Goal: Task Accomplishment & Management: Use online tool/utility

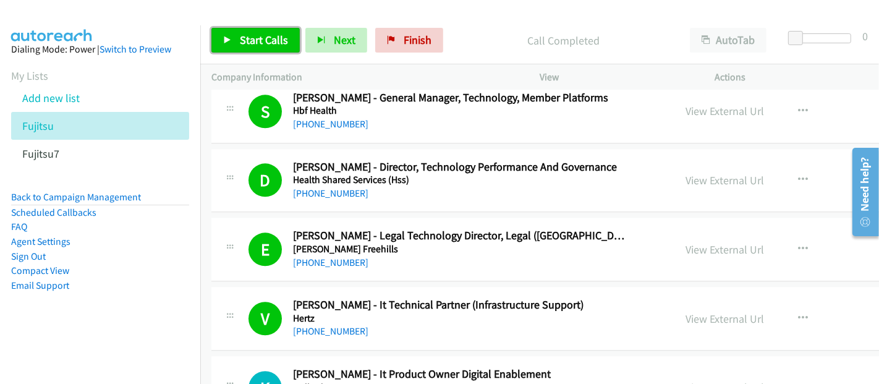
click at [275, 41] on span "Start Calls" at bounding box center [264, 40] width 48 height 14
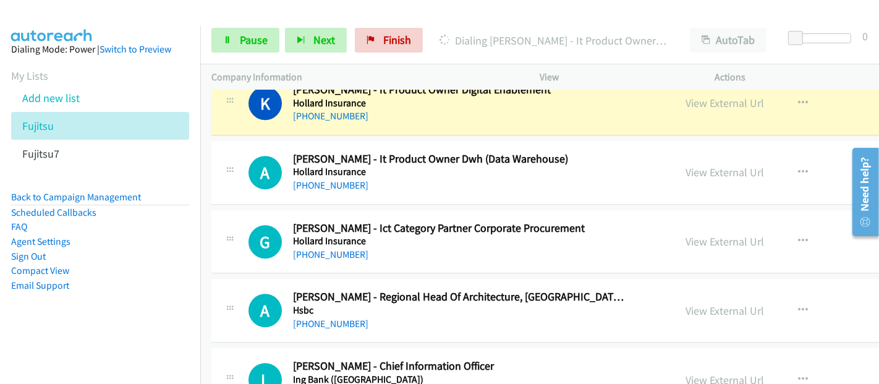
scroll to position [2748, 0]
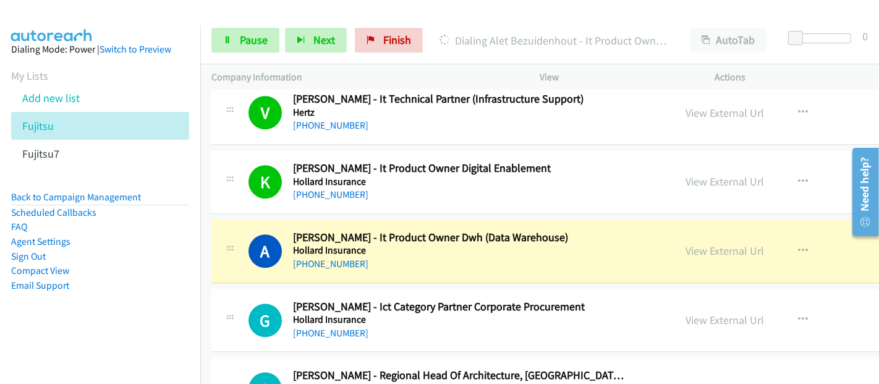
click at [388, 257] on div "[PHONE_NUMBER]" at bounding box center [458, 264] width 331 height 15
click at [686, 245] on link "View External Url" at bounding box center [725, 251] width 79 height 14
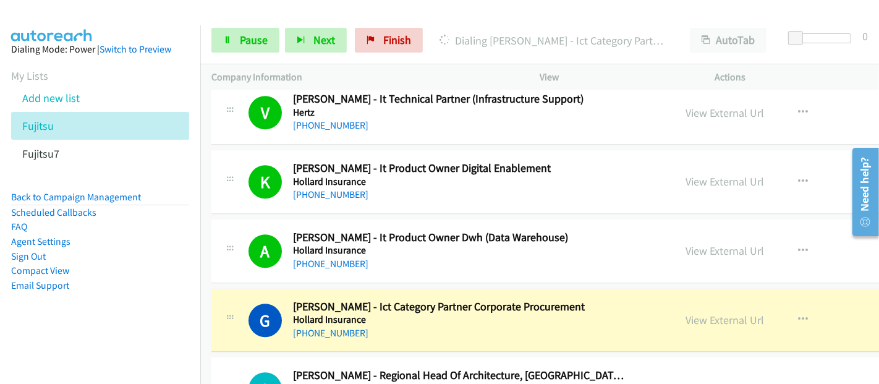
scroll to position [3023, 0]
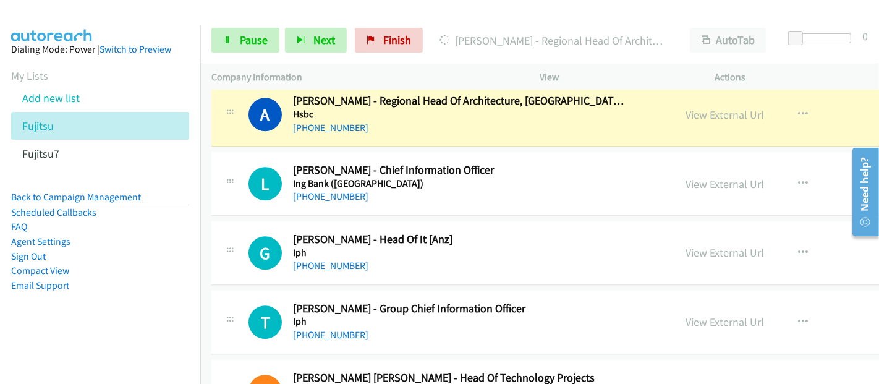
click at [123, 317] on aside "Dialing Mode: Power | Switch to Preview My Lists Add new list Fujitsu Fujitsu7 …" at bounding box center [100, 186] width 200 height 323
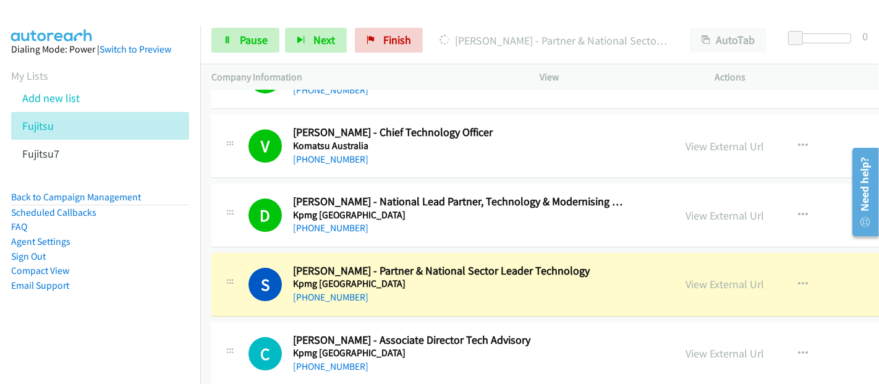
scroll to position [3435, 0]
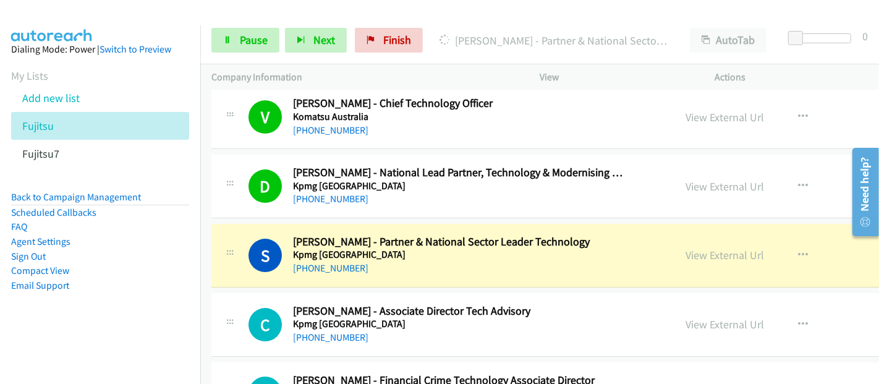
click at [375, 261] on div "[PHONE_NUMBER]" at bounding box center [458, 268] width 331 height 15
click at [686, 248] on link "View External Url" at bounding box center [725, 255] width 79 height 14
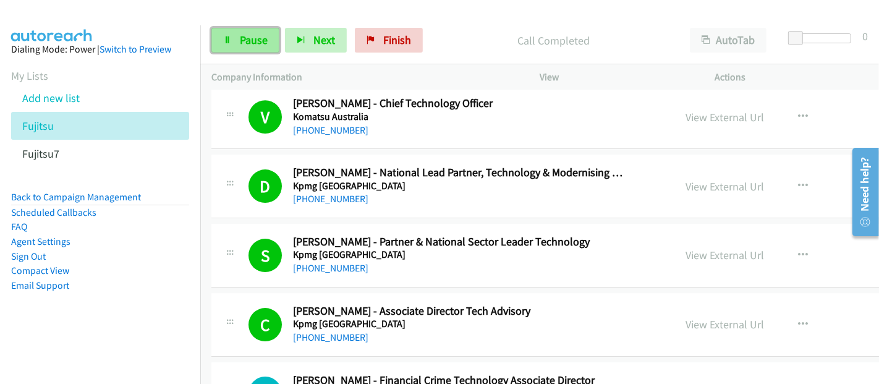
click at [250, 39] on span "Pause" at bounding box center [254, 40] width 28 height 14
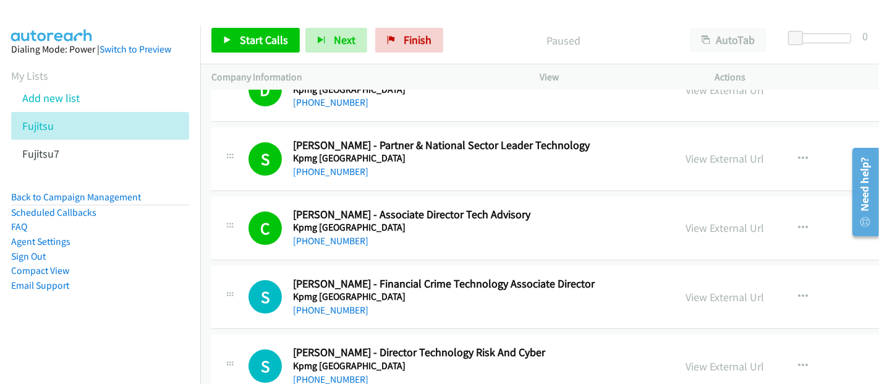
scroll to position [3572, 0]
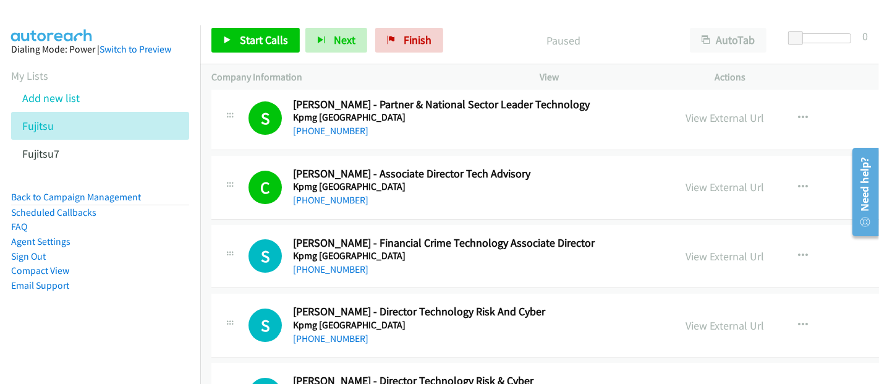
click at [380, 338] on div "S Callback Scheduled [PERSON_NAME] - Director Technology Risk And Cyber Kpmg [G…" at bounding box center [652, 326] width 882 height 64
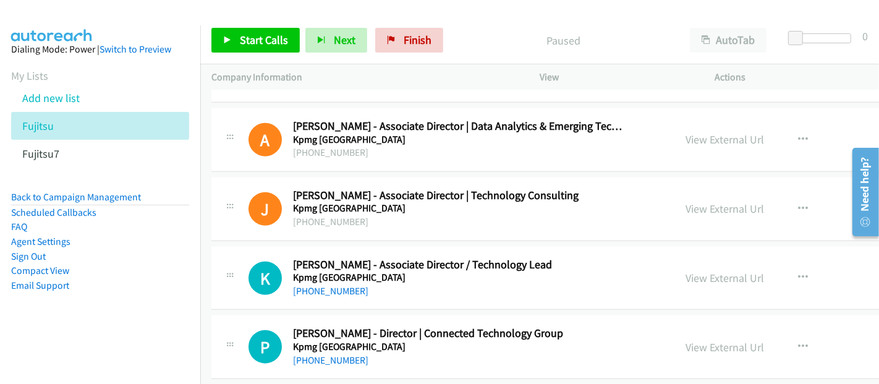
scroll to position [5016, 0]
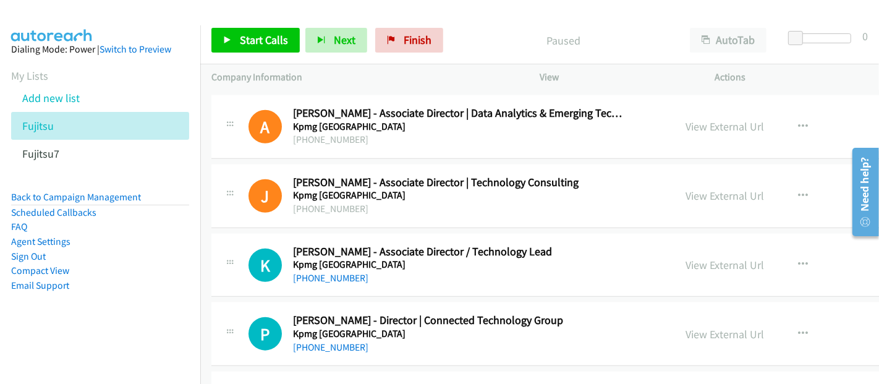
click at [419, 280] on div "K Callback Scheduled [PERSON_NAME] - Associate Director / Technology Lead Kpmg …" at bounding box center [652, 266] width 882 height 64
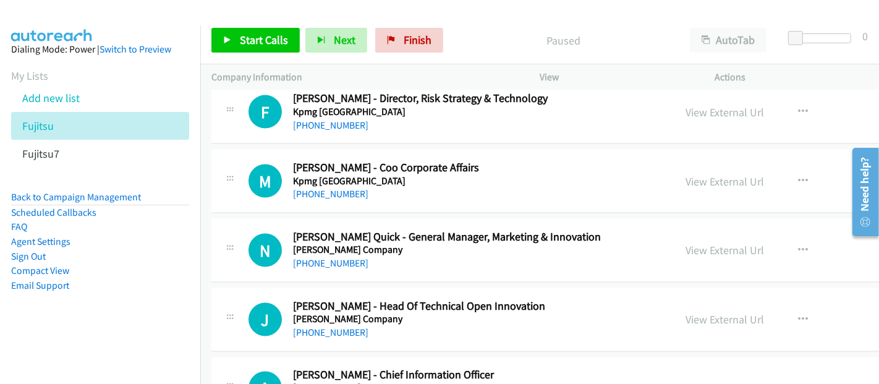
scroll to position [5703, 0]
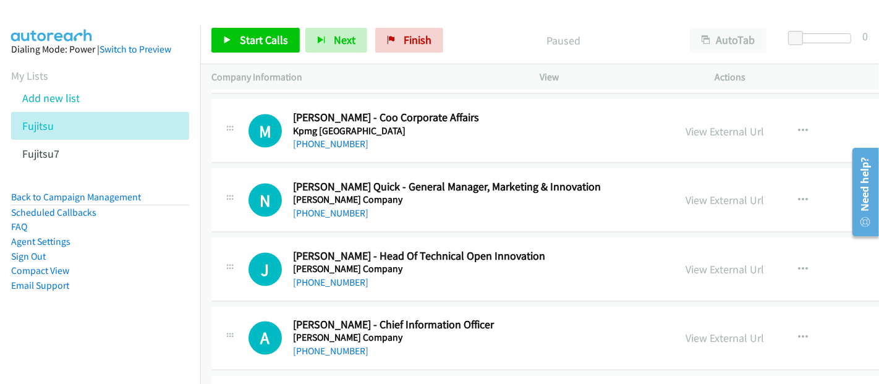
click at [471, 206] on div "[PHONE_NUMBER]" at bounding box center [458, 213] width 331 height 15
click at [798, 195] on icon "button" at bounding box center [803, 200] width 10 height 10
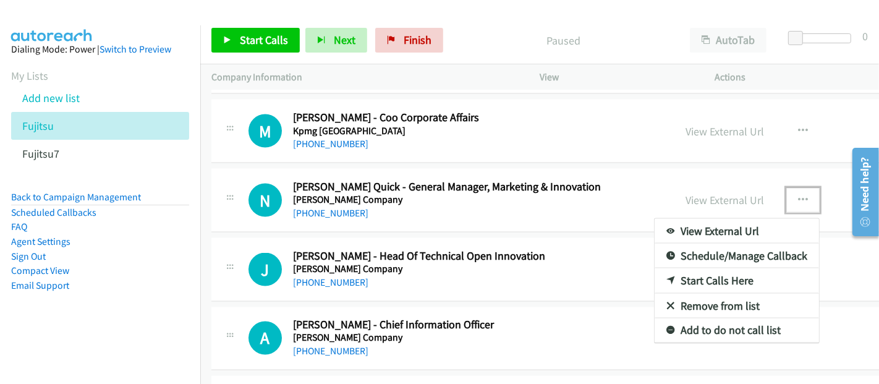
click at [655, 268] on link "Start Calls Here" at bounding box center [737, 280] width 164 height 25
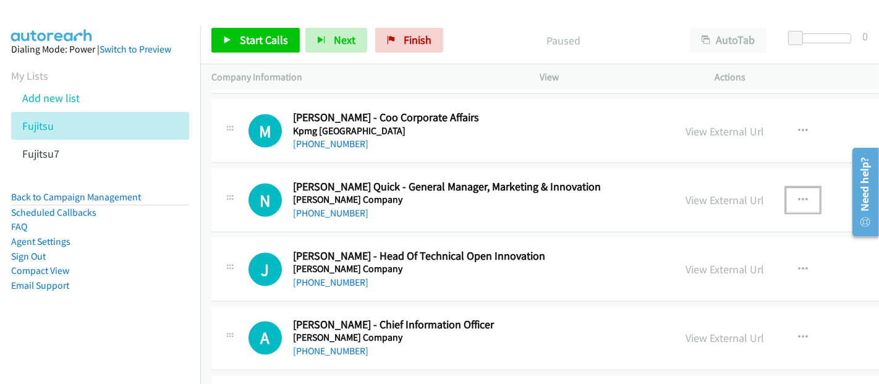
click at [798, 195] on icon "button" at bounding box center [803, 200] width 10 height 10
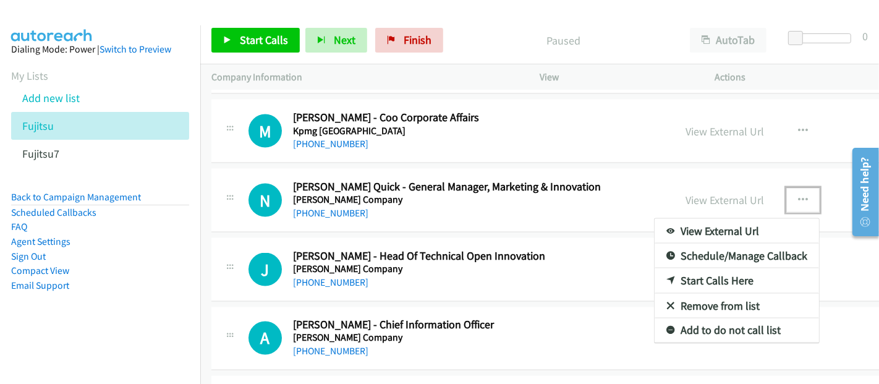
click at [655, 268] on link "Start Calls Here" at bounding box center [737, 280] width 164 height 25
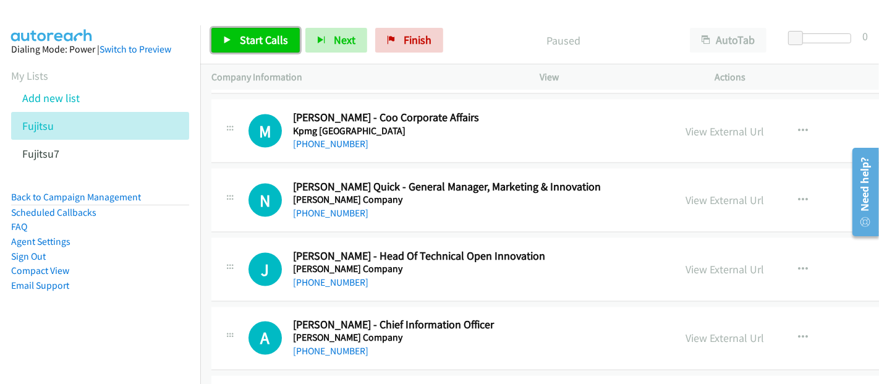
click at [262, 42] on span "Start Calls" at bounding box center [264, 40] width 48 height 14
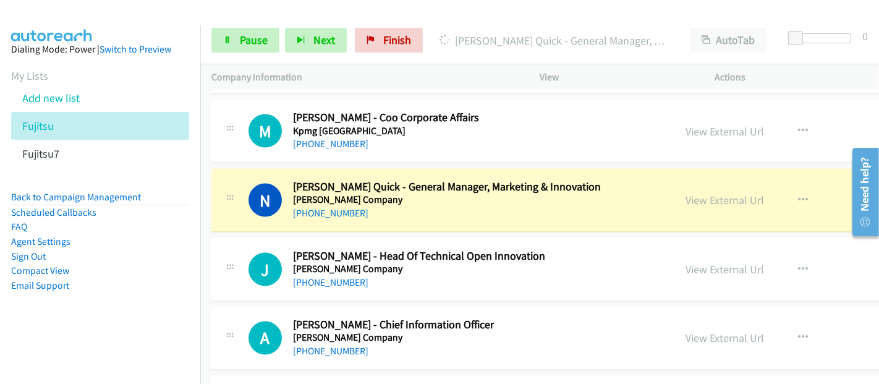
click at [393, 206] on div "[PHONE_NUMBER]" at bounding box center [458, 213] width 331 height 15
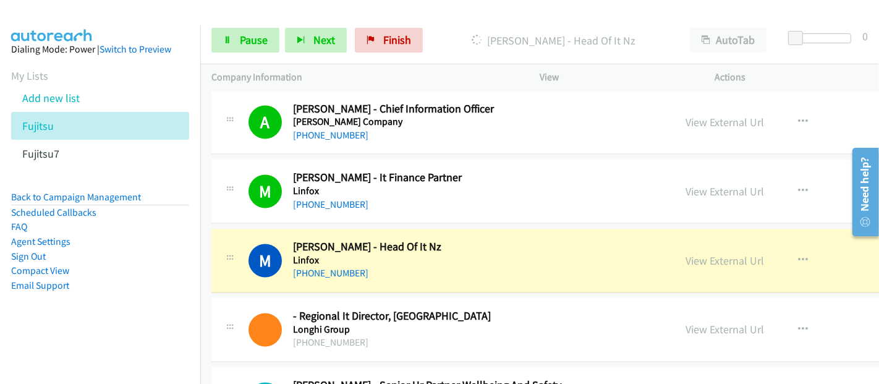
scroll to position [5977, 0]
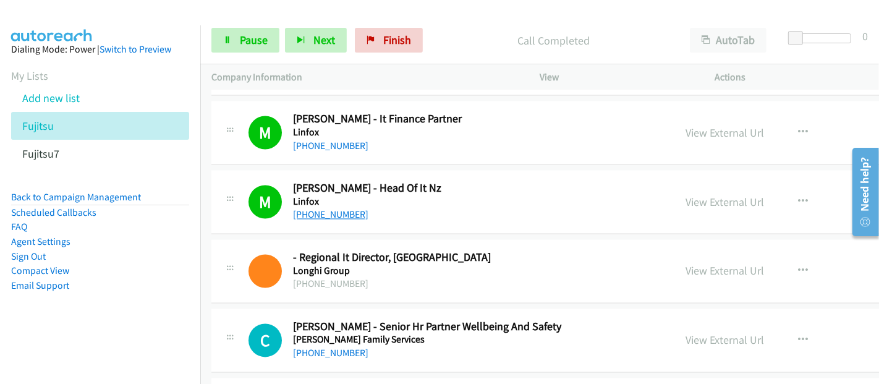
click at [354, 209] on link "[PHONE_NUMBER]" at bounding box center [330, 215] width 75 height 12
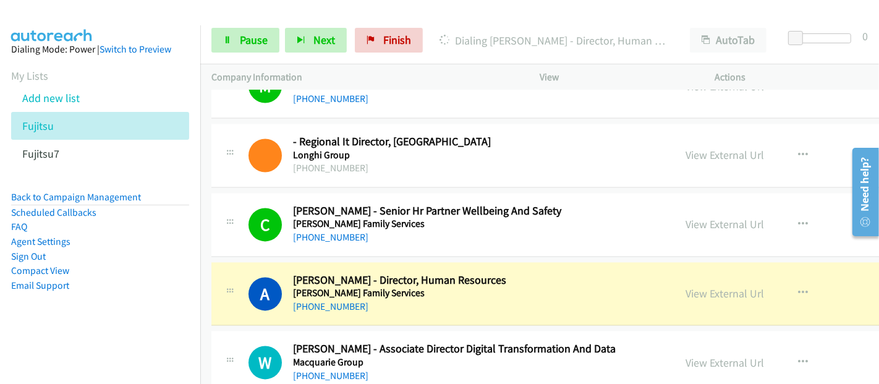
scroll to position [6115, 0]
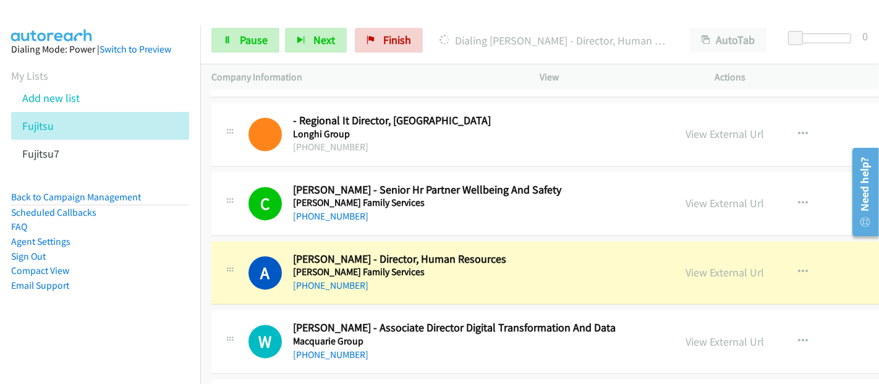
click at [405, 278] on div "[PHONE_NUMBER]" at bounding box center [458, 285] width 331 height 15
click at [686, 265] on link "View External Url" at bounding box center [725, 272] width 79 height 14
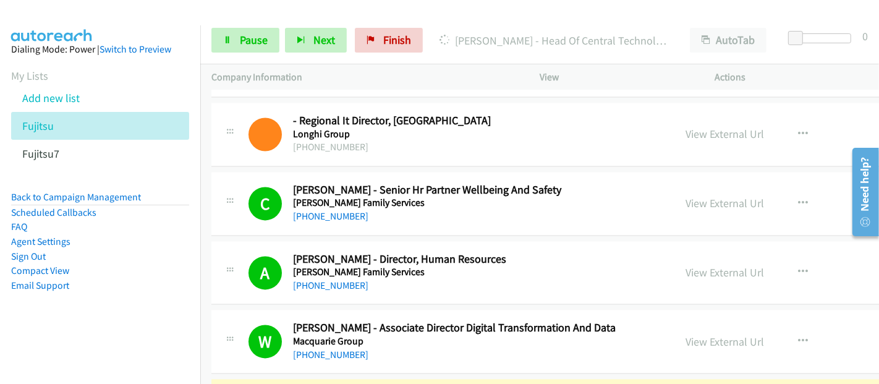
scroll to position [6390, 0]
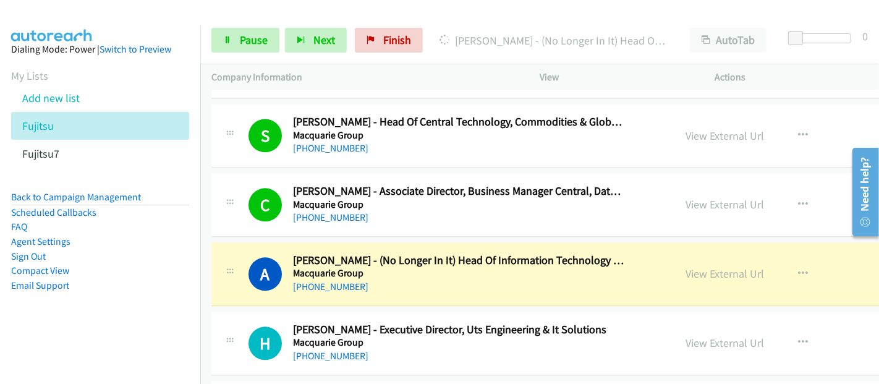
click at [145, 336] on aside "Dialing Mode: Power | Switch to Preview My Lists Add new list Fujitsu Fujitsu7 …" at bounding box center [100, 186] width 200 height 323
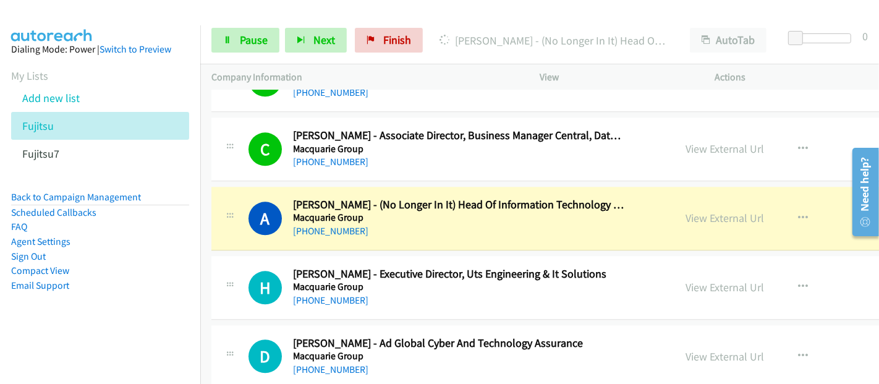
scroll to position [6458, 0]
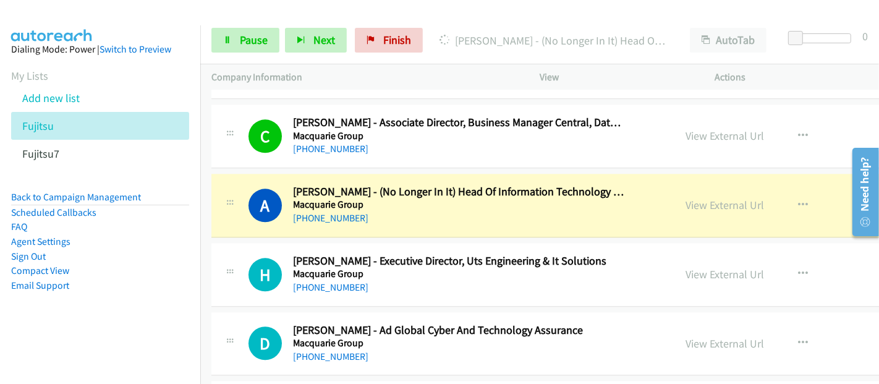
click at [403, 198] on h5 "Macquarie Group" at bounding box center [458, 204] width 331 height 12
click at [686, 198] on link "View External Url" at bounding box center [725, 205] width 79 height 14
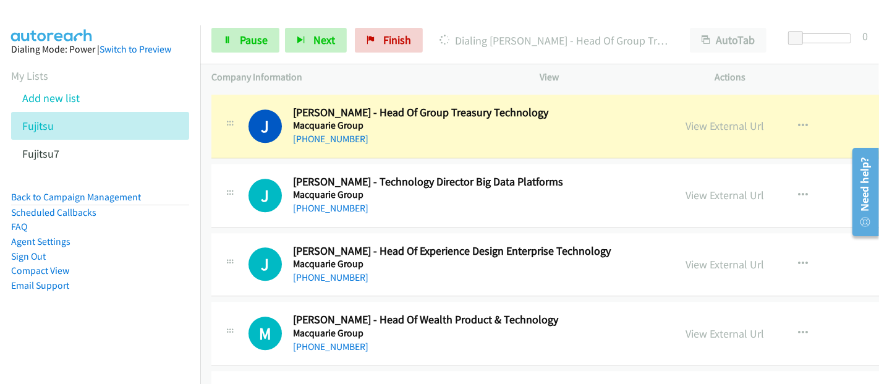
scroll to position [6871, 0]
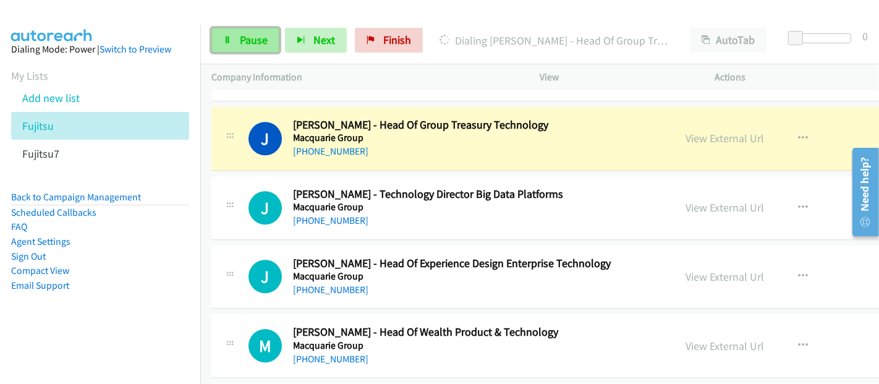
click at [232, 38] on link "Pause" at bounding box center [245, 40] width 68 height 25
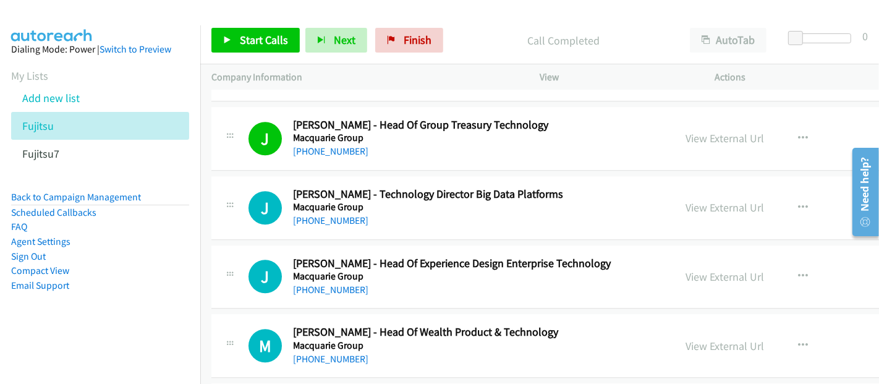
drag, startPoint x: 375, startPoint y: 124, endPoint x: 427, endPoint y: 132, distance: 53.1
click at [375, 132] on h5 "Macquarie Group" at bounding box center [458, 138] width 331 height 12
click at [686, 131] on link "View External Url" at bounding box center [725, 138] width 79 height 14
click at [332, 145] on link "[PHONE_NUMBER]" at bounding box center [330, 151] width 75 height 12
click at [268, 41] on span "Start Calls" at bounding box center [264, 40] width 48 height 14
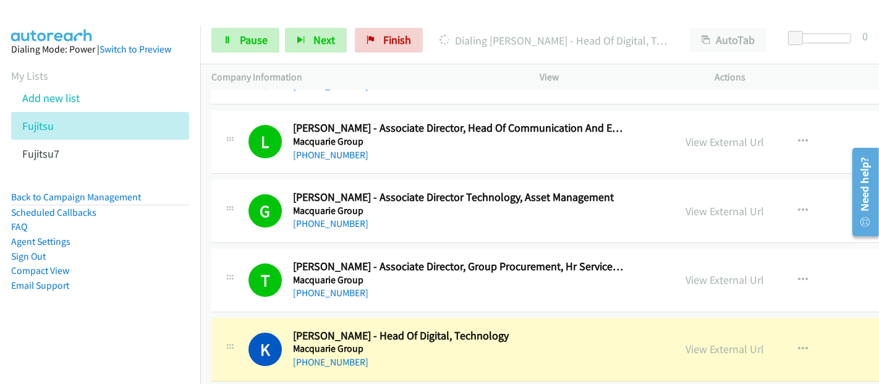
scroll to position [7489, 0]
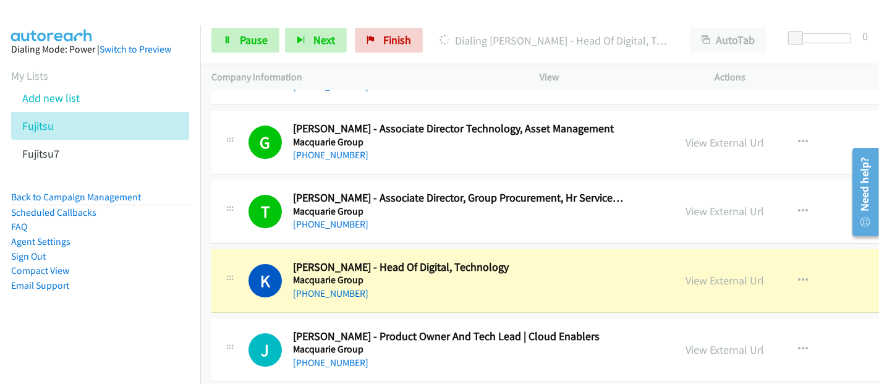
click at [408, 286] on div "[PHONE_NUMBER]" at bounding box center [458, 293] width 331 height 15
click at [686, 273] on link "View External Url" at bounding box center [725, 280] width 79 height 14
click at [240, 38] on span "Pause" at bounding box center [254, 40] width 28 height 14
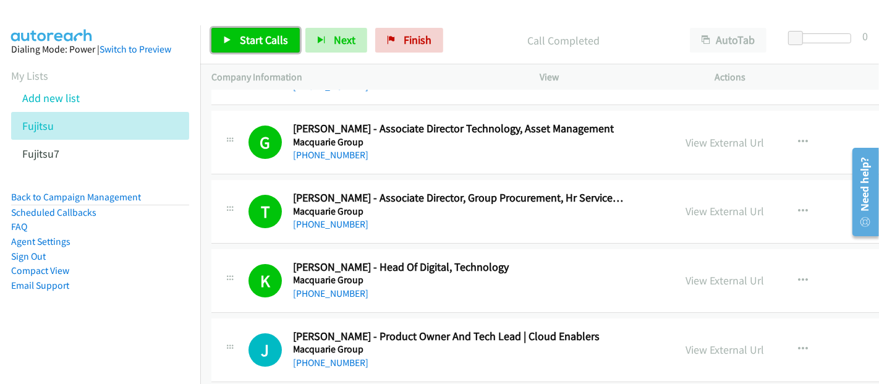
click at [279, 46] on span "Start Calls" at bounding box center [264, 40] width 48 height 14
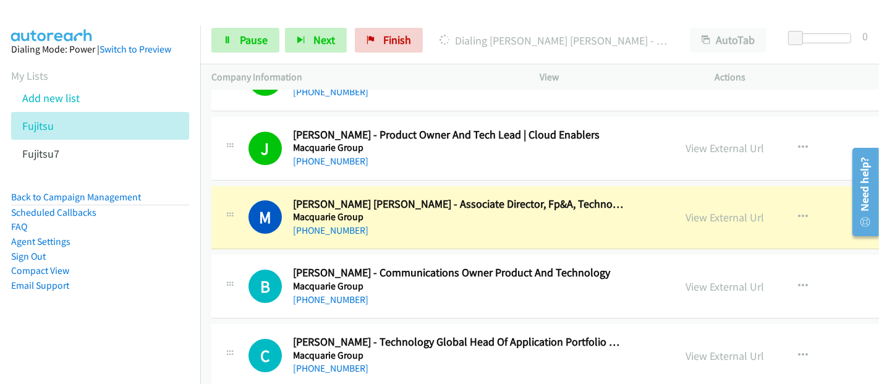
scroll to position [7764, 0]
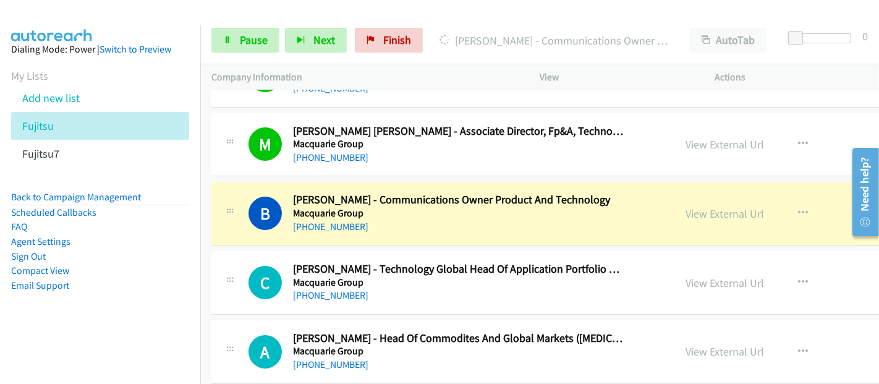
click at [382, 220] on div "[PHONE_NUMBER]" at bounding box center [458, 227] width 331 height 15
click at [686, 207] on link "View External Url" at bounding box center [725, 214] width 79 height 14
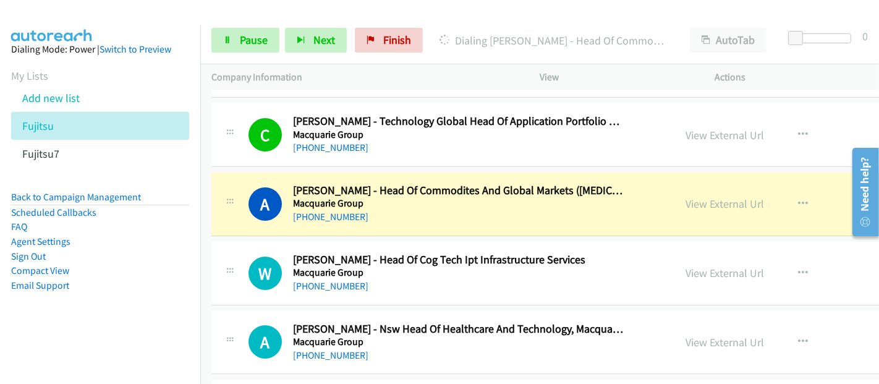
scroll to position [7970, 0]
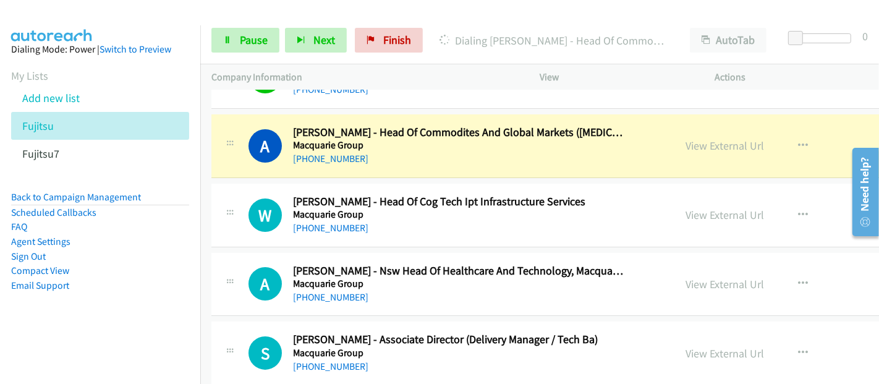
click at [382, 152] on div "[PHONE_NUMBER]" at bounding box center [458, 159] width 331 height 15
click at [686, 139] on link "View External Url" at bounding box center [725, 146] width 79 height 14
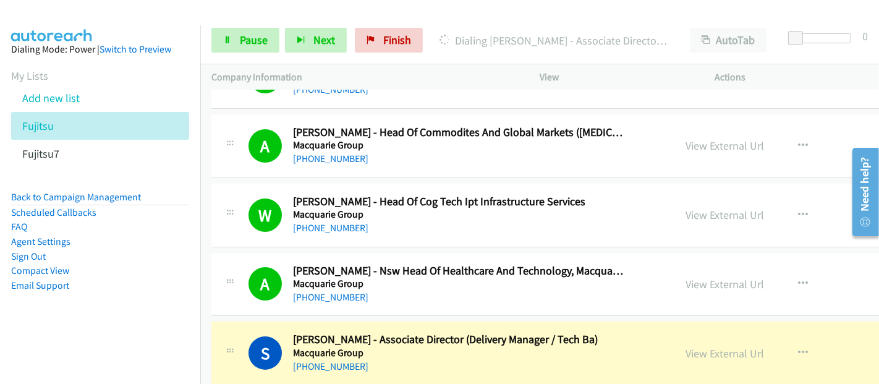
scroll to position [8108, 0]
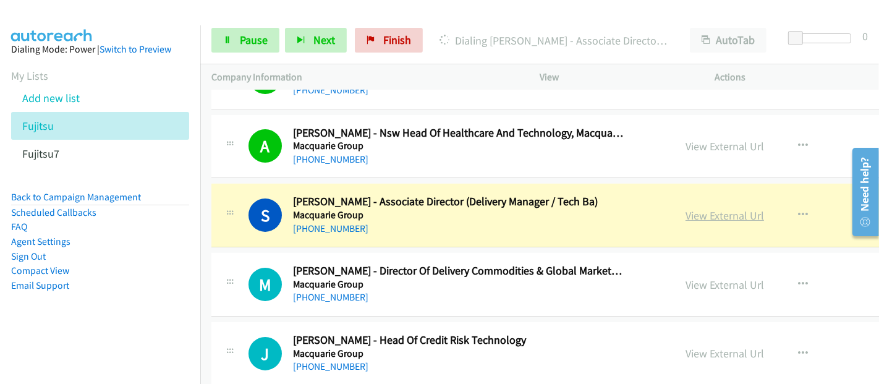
click at [686, 208] on link "View External Url" at bounding box center [725, 215] width 79 height 14
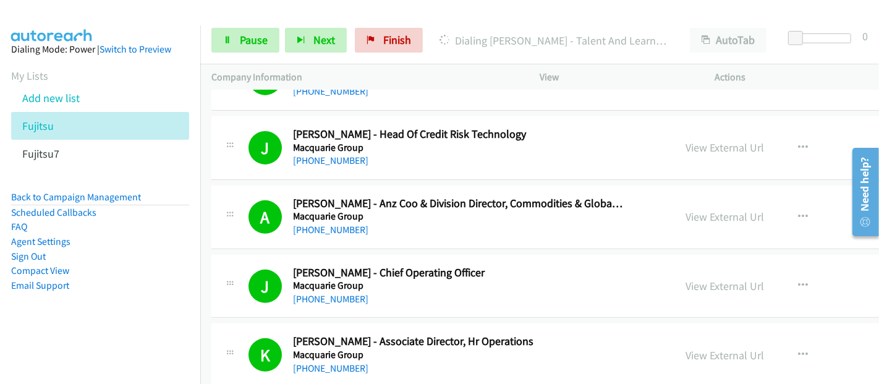
scroll to position [8519, 0]
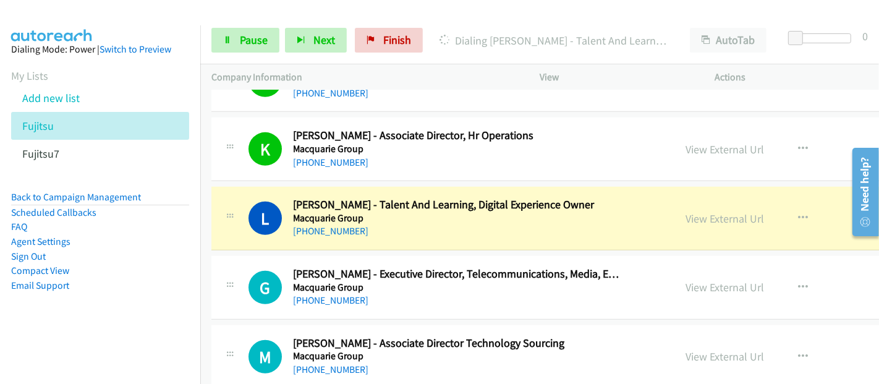
click at [382, 224] on div "[PHONE_NUMBER]" at bounding box center [458, 231] width 331 height 15
click at [675, 203] on div "View External Url View External Url Schedule/Manage Callback Start Calls Here R…" at bounding box center [796, 218] width 243 height 41
click at [686, 211] on link "View External Url" at bounding box center [725, 218] width 79 height 14
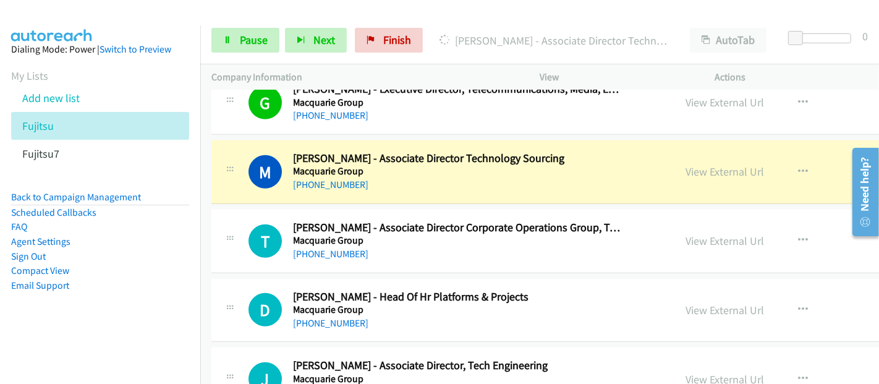
scroll to position [8726, 0]
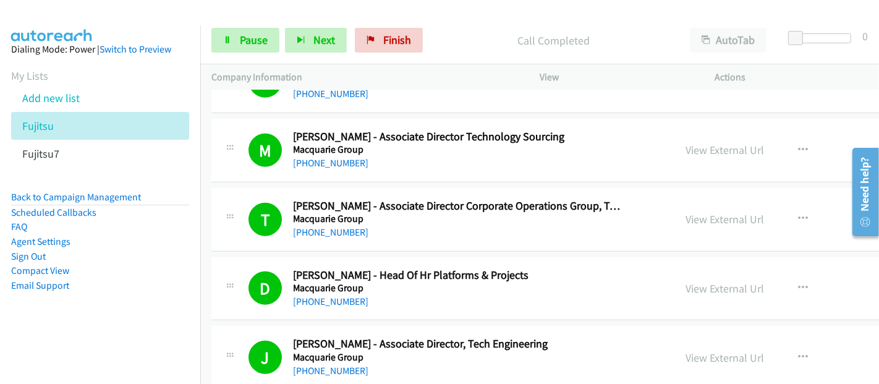
click at [249, 53] on div "Start Calls Pause Next Finish Call Completed AutoTab AutoTab 0" at bounding box center [539, 41] width 679 height 48
click at [233, 33] on link "Pause" at bounding box center [245, 40] width 68 height 25
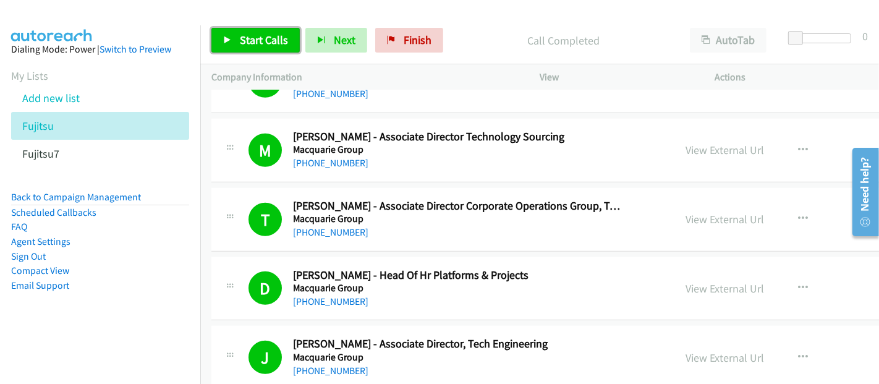
click at [245, 46] on span "Start Calls" at bounding box center [264, 40] width 48 height 14
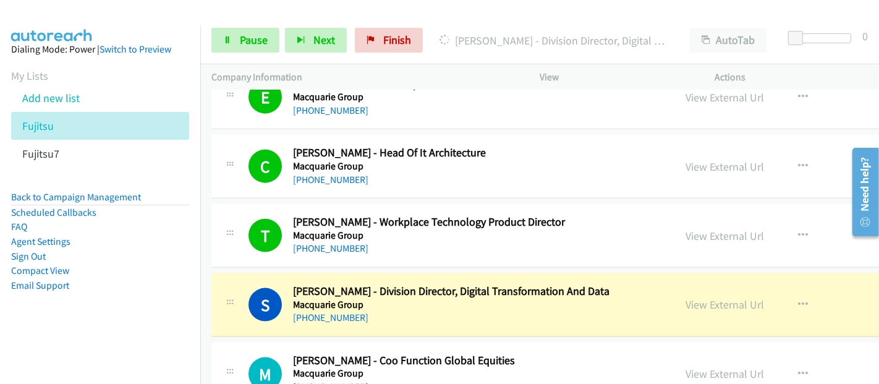
scroll to position [9344, 0]
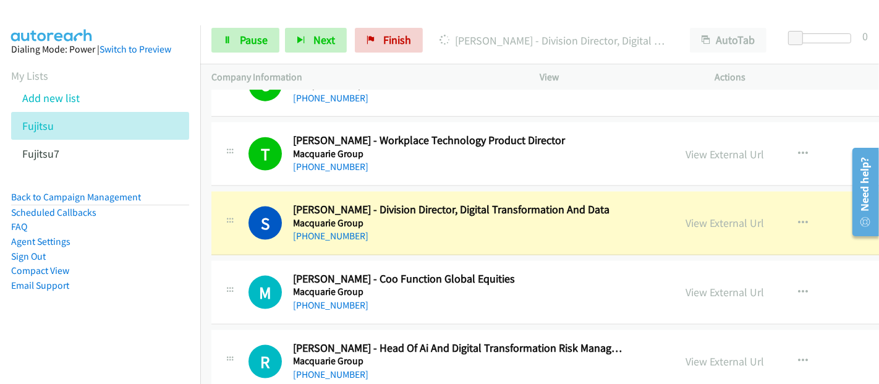
click at [390, 229] on div "[PHONE_NUMBER]" at bounding box center [458, 236] width 331 height 15
click at [686, 216] on link "View External Url" at bounding box center [725, 223] width 79 height 14
click at [434, 229] on div "[PHONE_NUMBER]" at bounding box center [458, 236] width 331 height 15
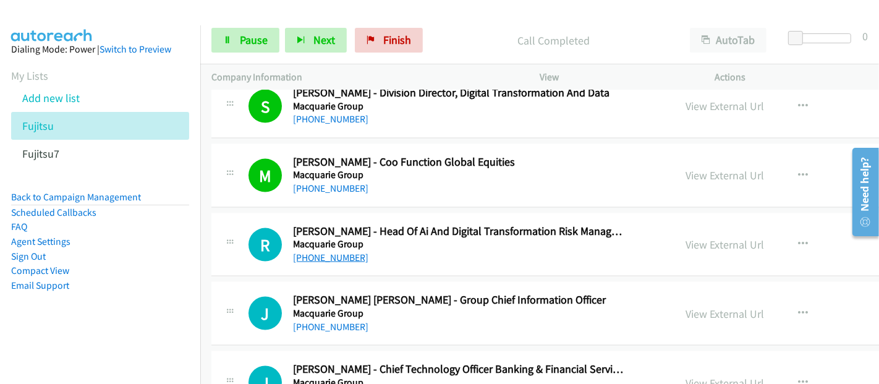
scroll to position [9482, 0]
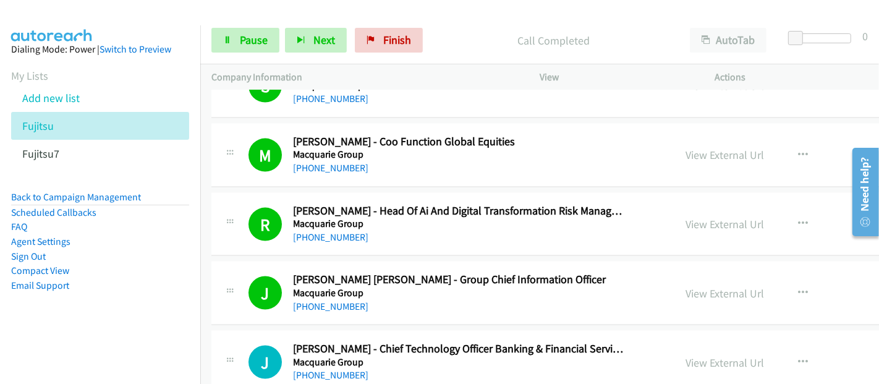
click at [390, 299] on div "[PHONE_NUMBER]" at bounding box center [458, 306] width 331 height 15
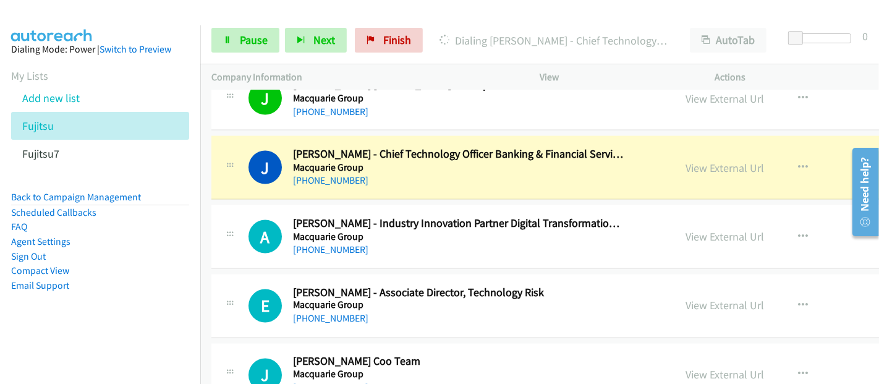
scroll to position [9687, 0]
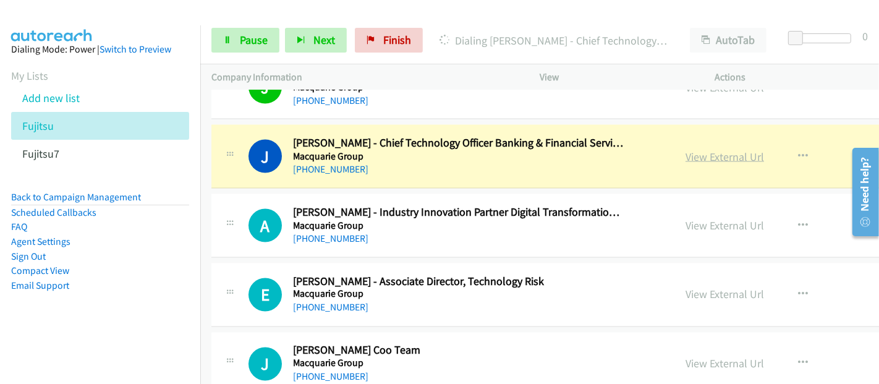
click at [686, 150] on link "View External Url" at bounding box center [725, 157] width 79 height 14
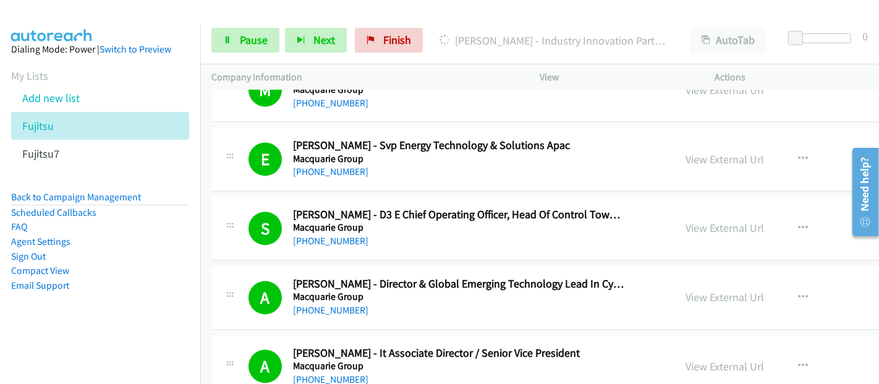
scroll to position [10237, 0]
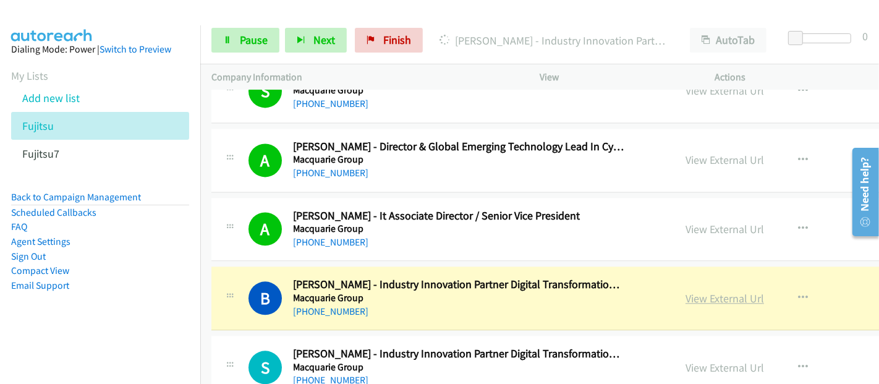
click at [686, 291] on link "View External Url" at bounding box center [725, 298] width 79 height 14
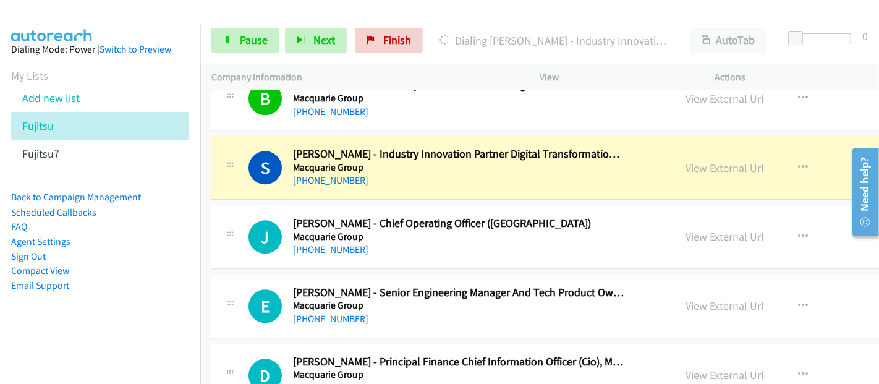
scroll to position [10443, 0]
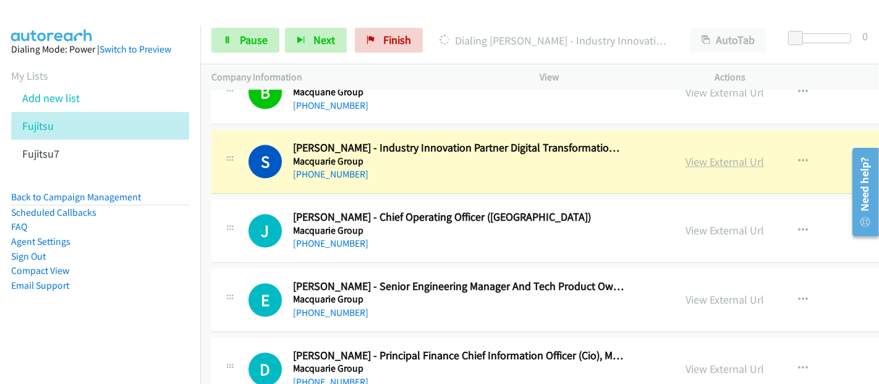
click at [686, 155] on link "View External Url" at bounding box center [725, 162] width 79 height 14
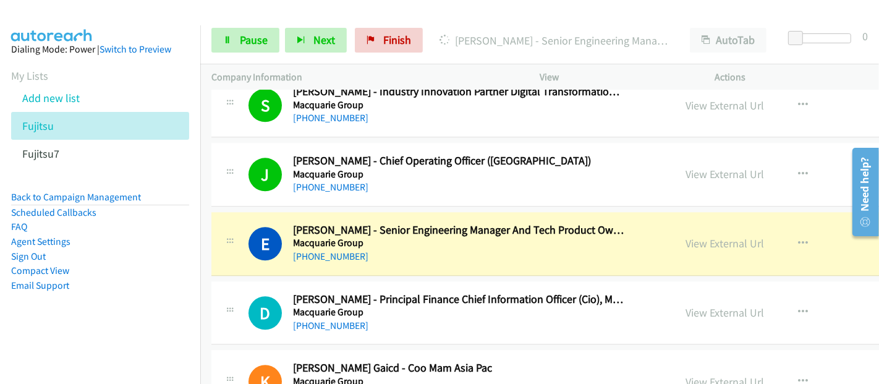
scroll to position [10512, 0]
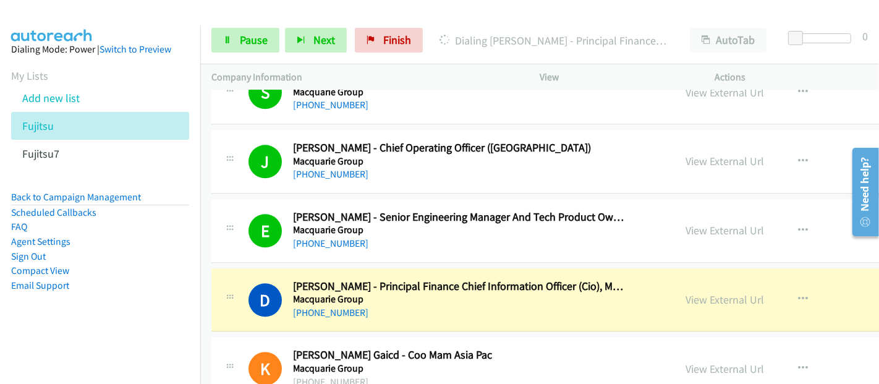
click at [391, 305] on div "[PHONE_NUMBER]" at bounding box center [458, 312] width 331 height 15
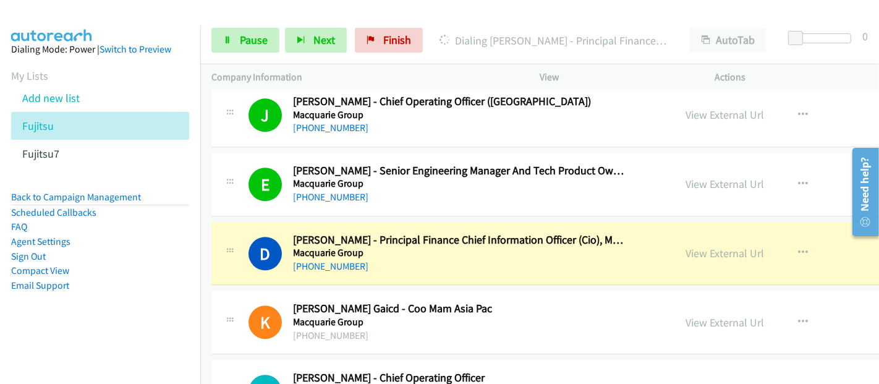
scroll to position [10581, 0]
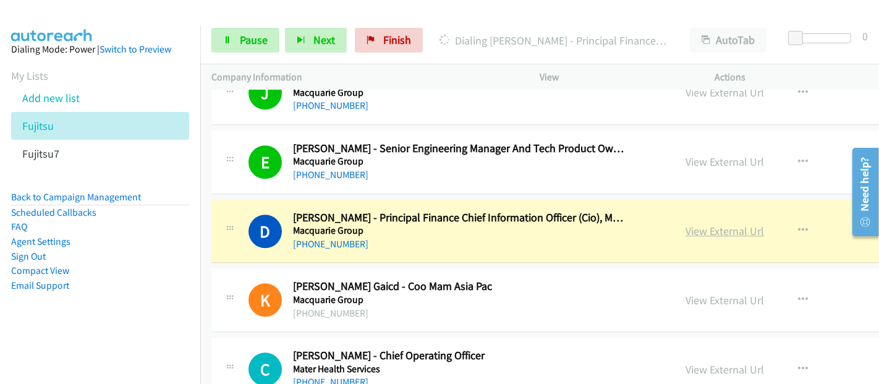
click at [686, 224] on link "View External Url" at bounding box center [725, 231] width 79 height 14
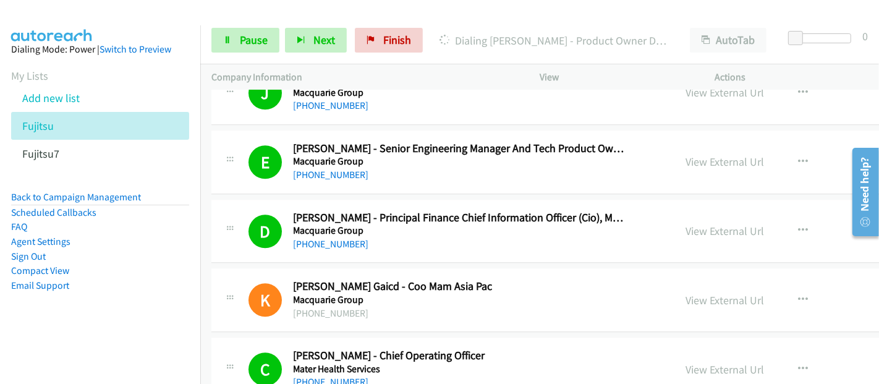
click at [67, 335] on aside "Dialing Mode: Power | Switch to Preview My Lists Add new list Fujitsu Fujitsu7 …" at bounding box center [100, 186] width 200 height 323
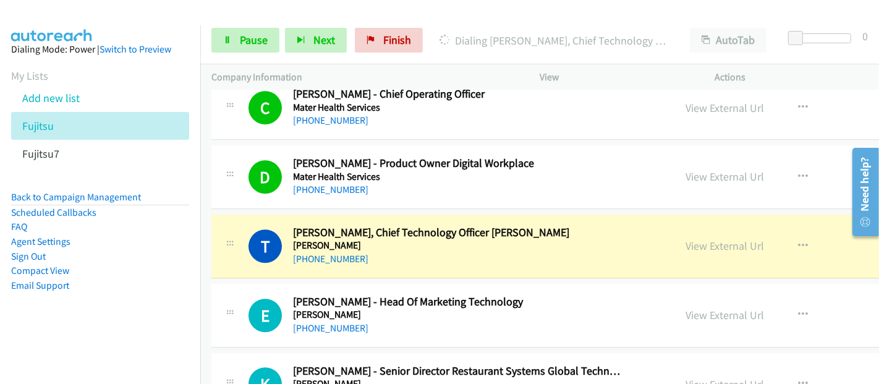
scroll to position [10856, 0]
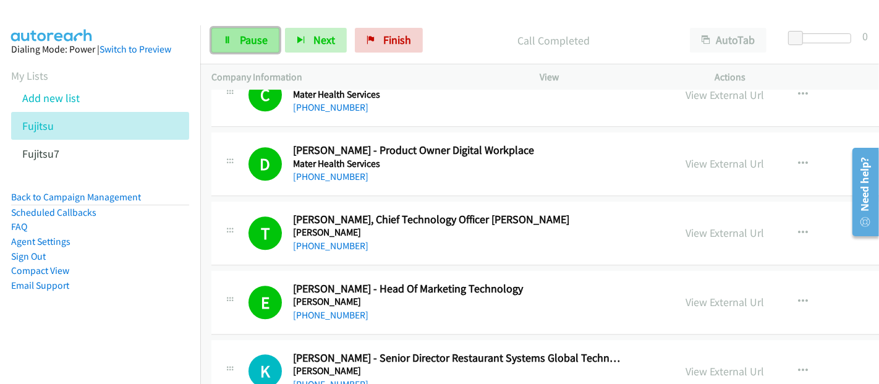
click at [256, 32] on link "Pause" at bounding box center [245, 40] width 68 height 25
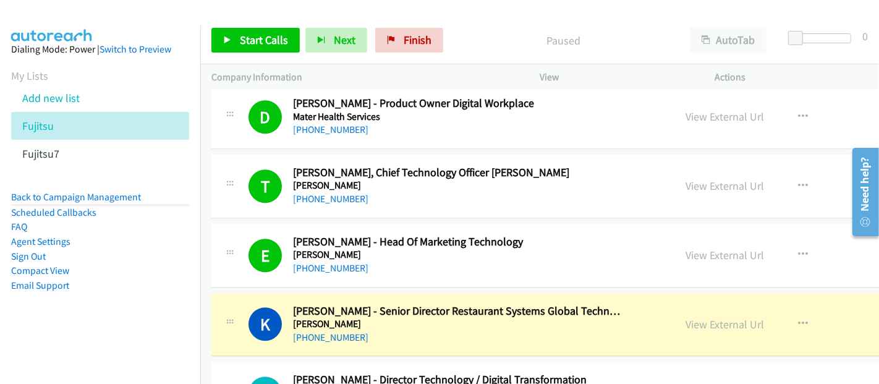
scroll to position [10924, 0]
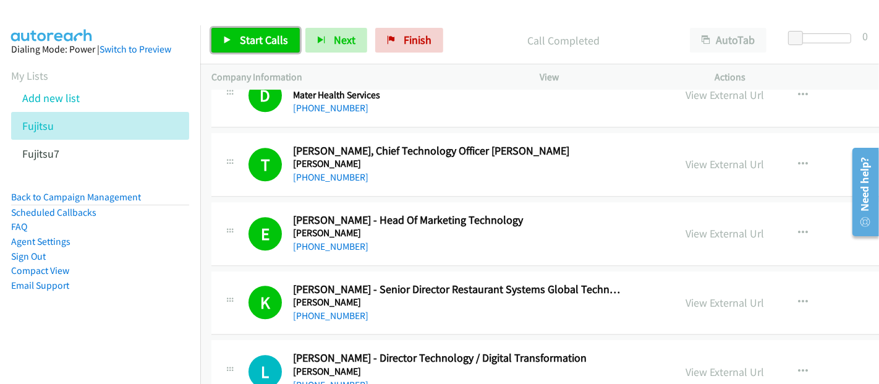
click at [256, 44] on span "Start Calls" at bounding box center [264, 40] width 48 height 14
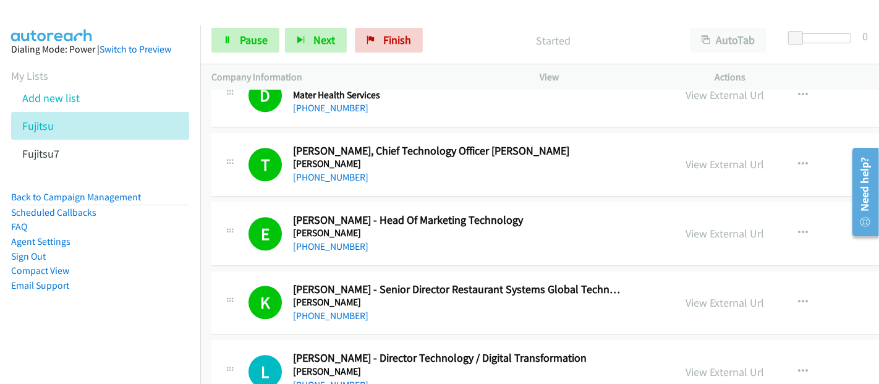
click at [80, 336] on aside "Dialing Mode: Power | Switch to Preview My Lists Add new list Fujitsu Fujitsu7 …" at bounding box center [100, 186] width 200 height 323
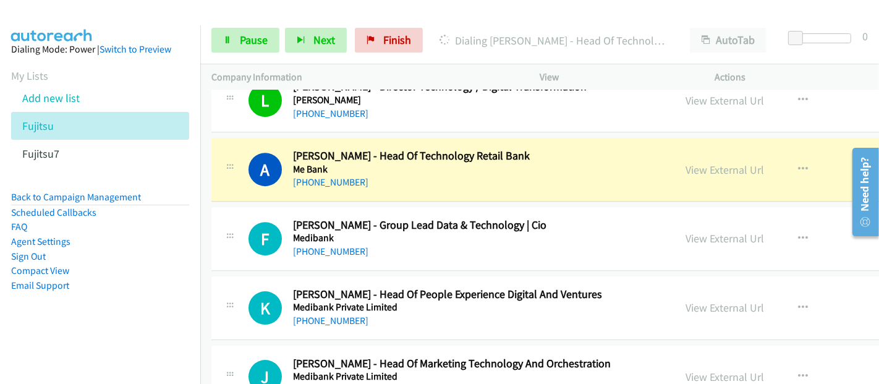
scroll to position [11199, 0]
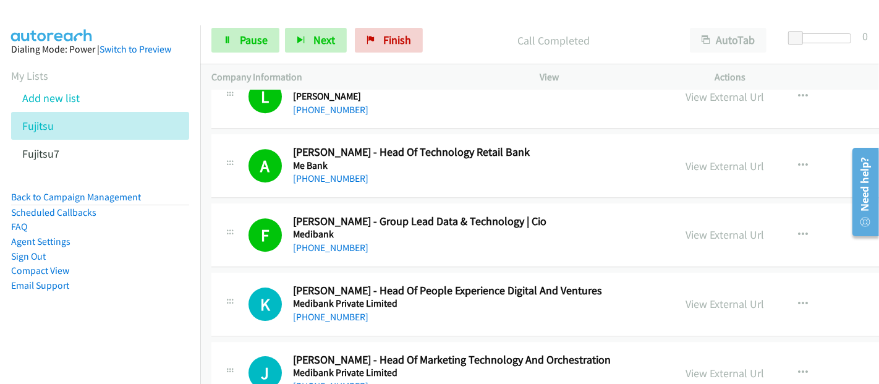
drag, startPoint x: 155, startPoint y: 328, endPoint x: 187, endPoint y: 328, distance: 32.2
click at [155, 328] on aside "Dialing Mode: Power | Switch to Preview My Lists Add new list Fujitsu Fujitsu7 …" at bounding box center [100, 186] width 200 height 323
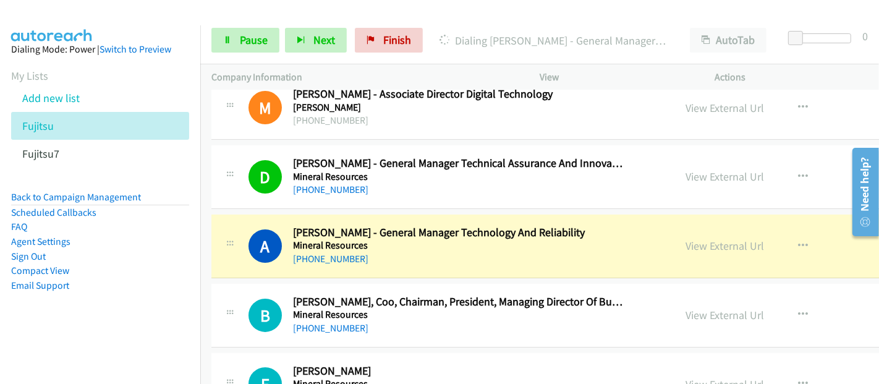
scroll to position [11955, 0]
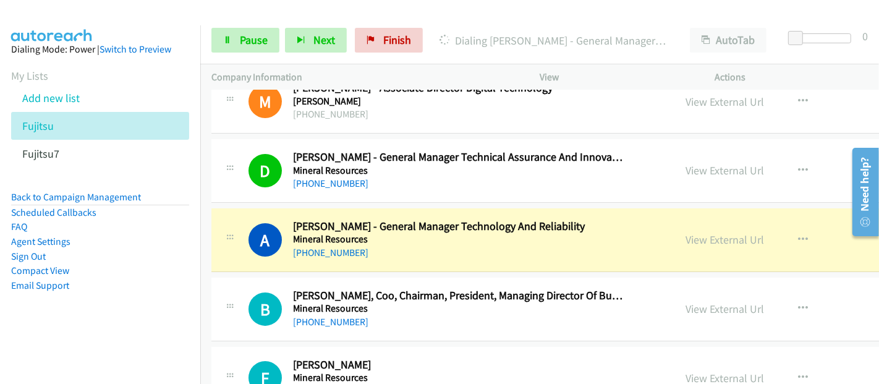
click at [393, 232] on div "A Callback Scheduled [PERSON_NAME] - General Manager Technology And Reliability…" at bounding box center [652, 240] width 882 height 64
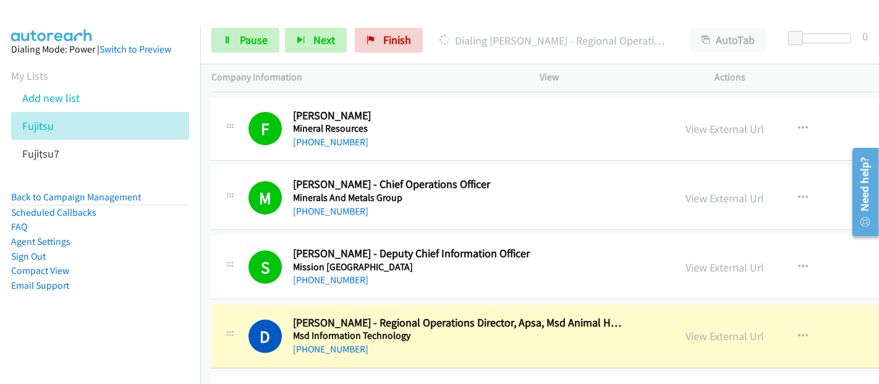
scroll to position [12230, 0]
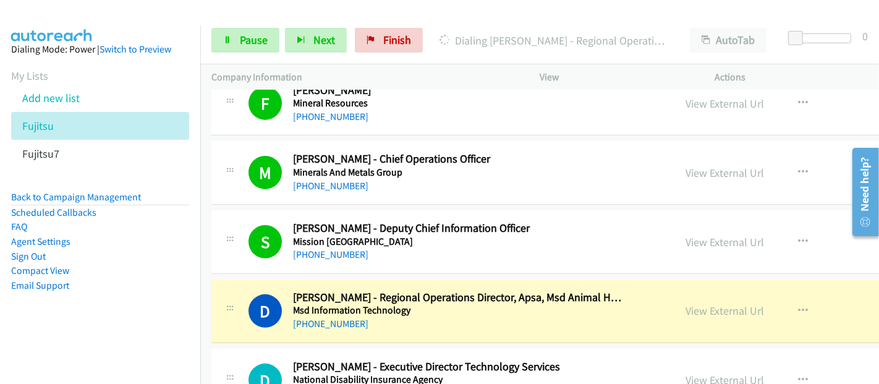
click at [405, 317] on div "[PHONE_NUMBER]" at bounding box center [458, 324] width 331 height 15
click at [686, 304] on link "View External Url" at bounding box center [725, 311] width 79 height 14
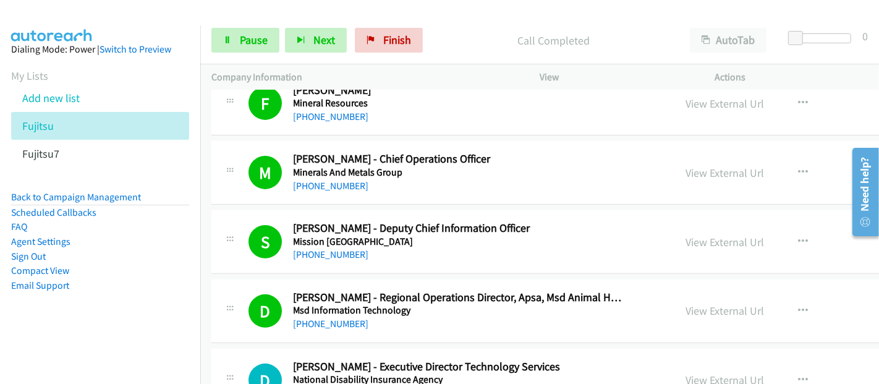
scroll to position [12368, 0]
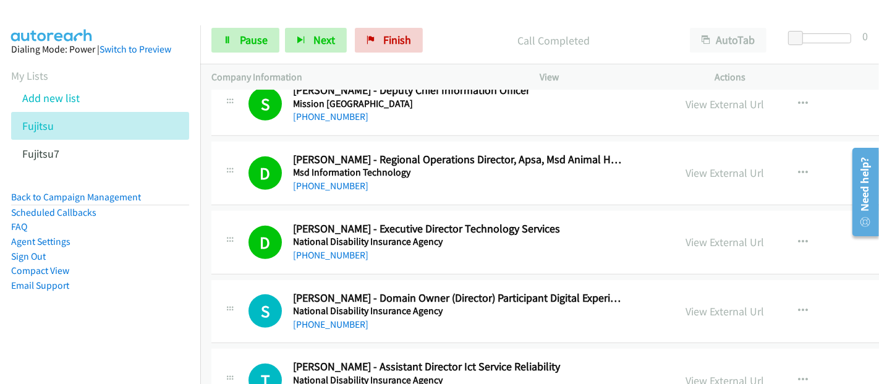
click at [390, 232] on div "D Callback Scheduled [PERSON_NAME] - Executive Director Technology Services Nat…" at bounding box center [652, 243] width 882 height 64
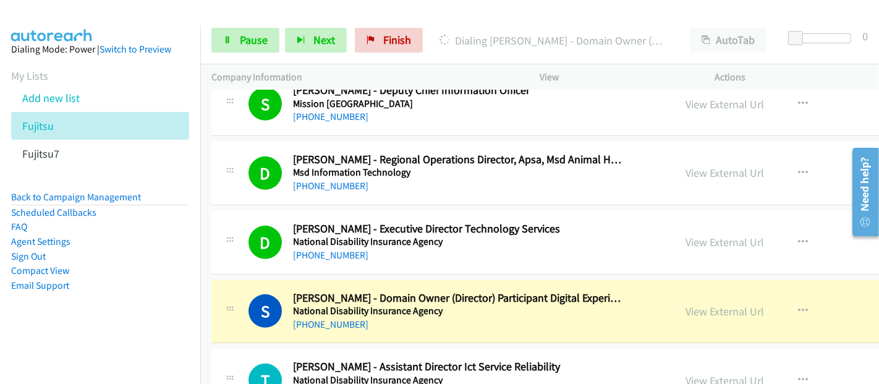
click at [390, 298] on div "S Callback Scheduled [PERSON_NAME] - Domain Owner (Director) Participant Digita…" at bounding box center [652, 312] width 882 height 64
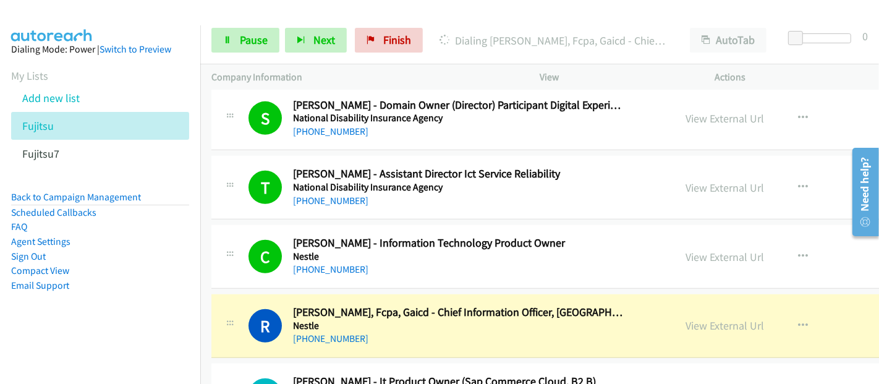
scroll to position [12573, 0]
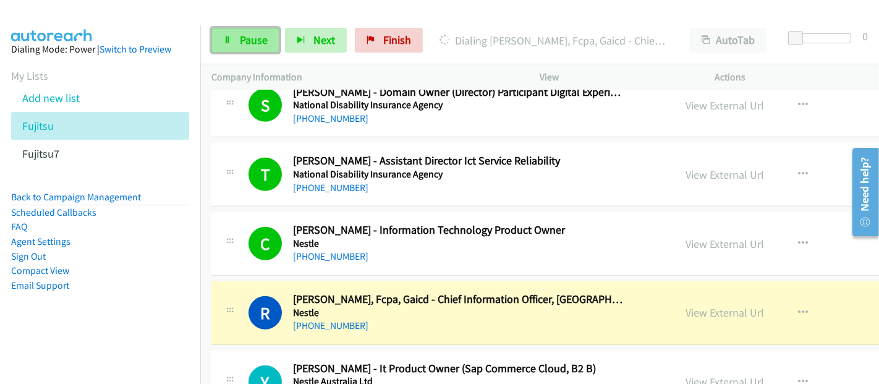
click at [252, 36] on span "Pause" at bounding box center [254, 40] width 28 height 14
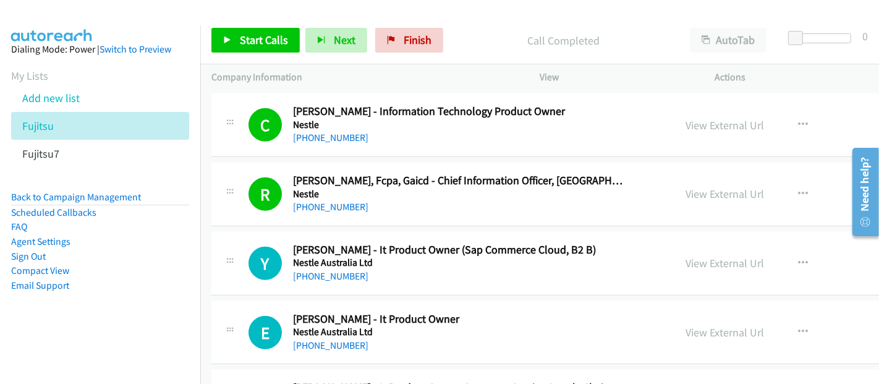
scroll to position [12642, 0]
